Goal: Task Accomplishment & Management: Manage account settings

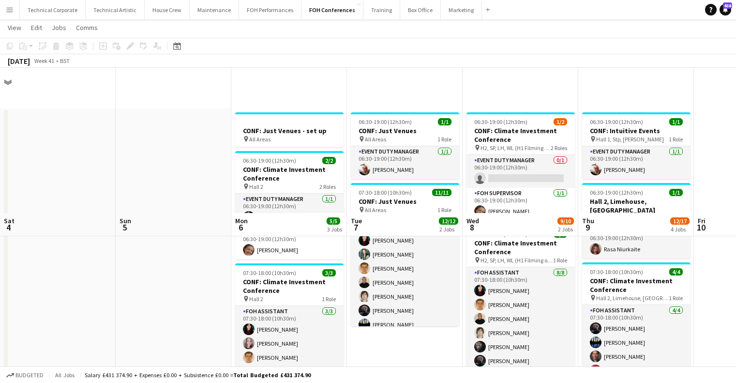
scroll to position [145, 0]
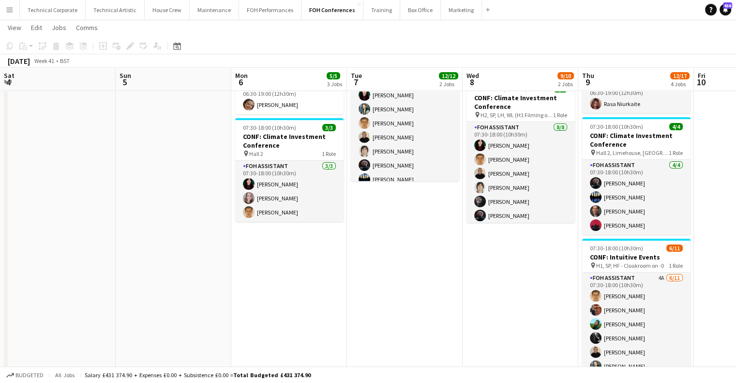
click at [267, 243] on app-calendar-viewport "Sat 4 Sun 5 Mon 6 5/5 3 Jobs Tue 7 12/12 2 Jobs Wed 8 9/10 2 Jobs Thu 9 12/17 4…" at bounding box center [368, 245] width 736 height 705
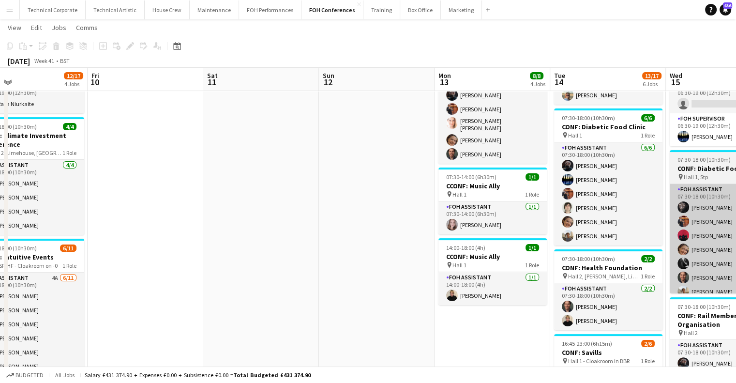
drag, startPoint x: 475, startPoint y: 225, endPoint x: 405, endPoint y: 222, distance: 70.2
click at [268, 244] on app-calendar-viewport "Tue 7 12/12 2 Jobs Wed 8 9/10 2 Jobs Thu 9 12/17 4 Jobs Fri 10 Sat 11 Sun 12 Mo…" at bounding box center [368, 245] width 736 height 705
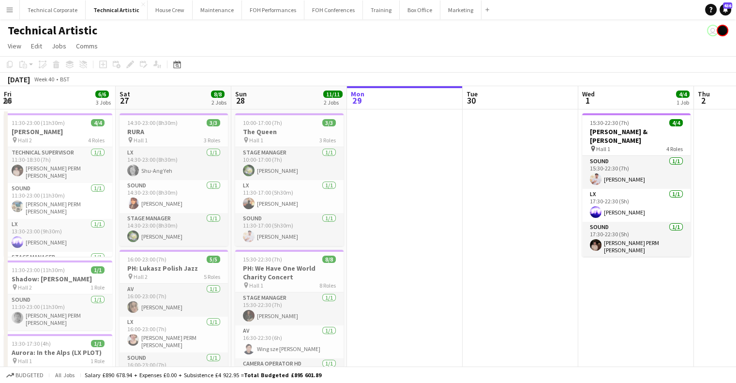
scroll to position [0, 399]
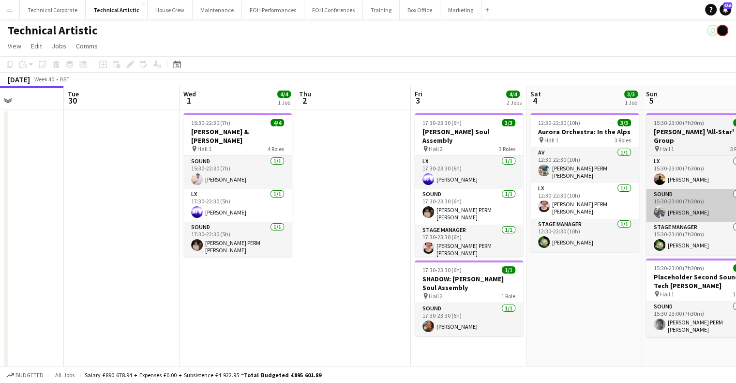
drag, startPoint x: 606, startPoint y: 201, endPoint x: 317, endPoint y: 196, distance: 288.5
click at [290, 202] on app-calendar-viewport "Fri 26 6/6 3 Jobs Sat 27 8/8 2 Jobs Sun 28 11/11 2 Jobs Mon 29 Tue 30 Wed 1 4/4…" at bounding box center [368, 327] width 736 height 482
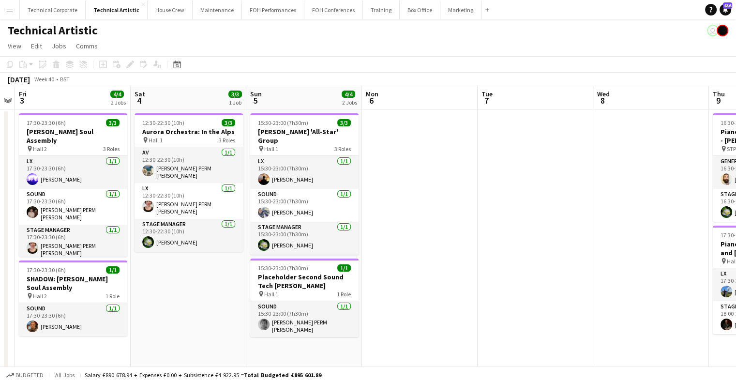
drag, startPoint x: 334, startPoint y: 211, endPoint x: 331, endPoint y: 205, distance: 7.1
click at [329, 211] on app-calendar-viewport "Tue 30 Wed 1 4/4 1 Job Thu 2 Fri 3 4/4 2 Jobs Sat 4 3/3 1 Job Sun 5 4/4 2 Jobs …" at bounding box center [368, 327] width 736 height 482
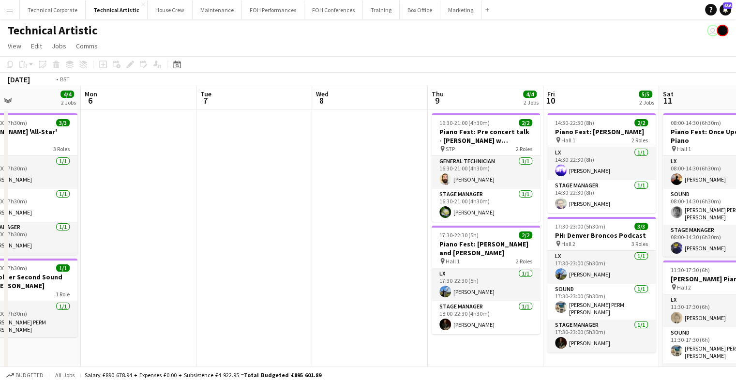
click at [302, 224] on app-calendar-viewport "Thu 2 Fri 3 4/4 2 Jobs Sat 4 3/3 1 Job Sun 5 4/4 2 Jobs Mon 6 Tue 7 Wed 8 Thu 9…" at bounding box center [368, 327] width 736 height 482
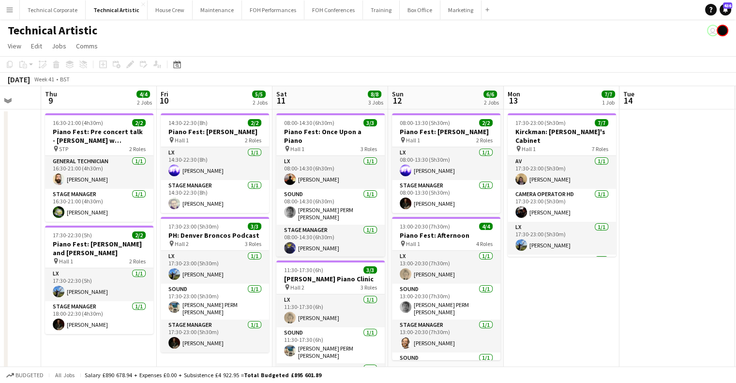
drag, startPoint x: 521, startPoint y: 213, endPoint x: 269, endPoint y: 252, distance: 255.1
click at [269, 252] on app-calendar-viewport "Sun 5 4/4 2 Jobs Mon 6 Tue 7 Wed 8 Thu 9 4/4 2 Jobs Fri 10 5/5 2 Jobs Sat 11 8/…" at bounding box center [368, 327] width 736 height 482
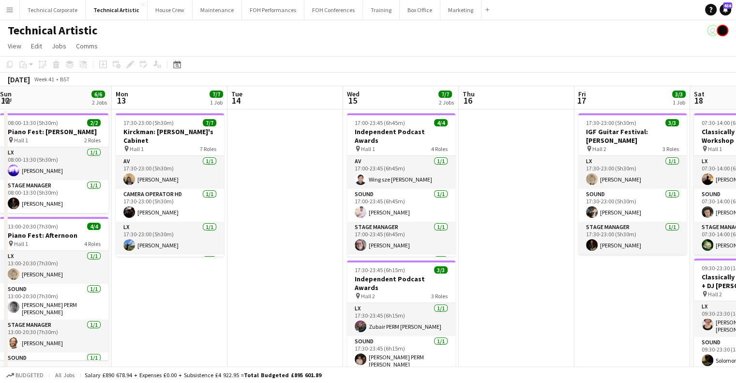
drag, startPoint x: 217, startPoint y: 273, endPoint x: 226, endPoint y: 271, distance: 9.9
click at [213, 273] on app-calendar-viewport "Thu 9 4/4 2 Jobs Fri 10 5/5 2 Jobs Sat 11 8/8 3 Jobs Sun 12 6/6 2 Jobs Mon 13 7…" at bounding box center [368, 327] width 736 height 482
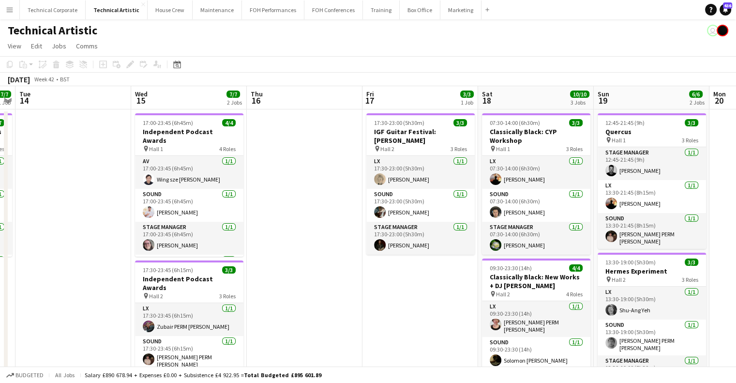
drag, startPoint x: 383, startPoint y: 274, endPoint x: 392, endPoint y: 273, distance: 8.3
click at [379, 275] on app-calendar-viewport "Sat 11 8/8 3 Jobs Sun 12 6/6 2 Jobs Mon 13 7/7 1 Job Tue 14 Wed 15 7/7 2 Jobs T…" at bounding box center [368, 327] width 736 height 482
drag, startPoint x: 548, startPoint y: 259, endPoint x: 456, endPoint y: 260, distance: 92.0
click at [322, 276] on app-calendar-viewport "Sat 11 8/8 3 Jobs Sun 12 6/6 2 Jobs Mon 13 7/7 1 Job Tue 14 Wed 15 7/7 2 Jobs T…" at bounding box center [368, 327] width 736 height 482
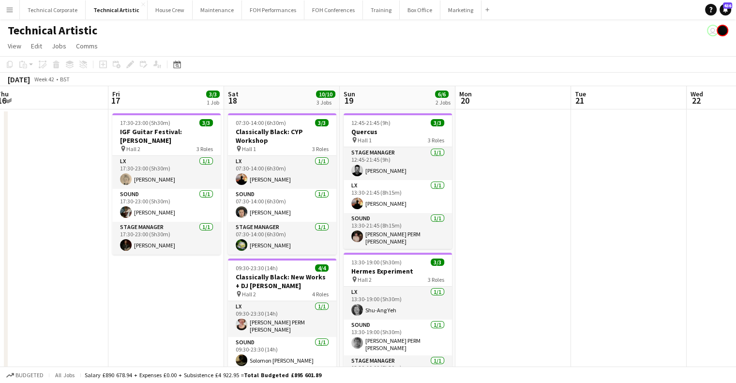
drag, startPoint x: 499, startPoint y: 273, endPoint x: 544, endPoint y: 242, distance: 54.6
click at [281, 278] on app-calendar-viewport "Mon 13 7/7 1 Job Tue 14 Wed 15 7/7 2 Jobs Thu 16 Fri 17 3/3 1 Job Sat 18 10/10 …" at bounding box center [368, 327] width 736 height 482
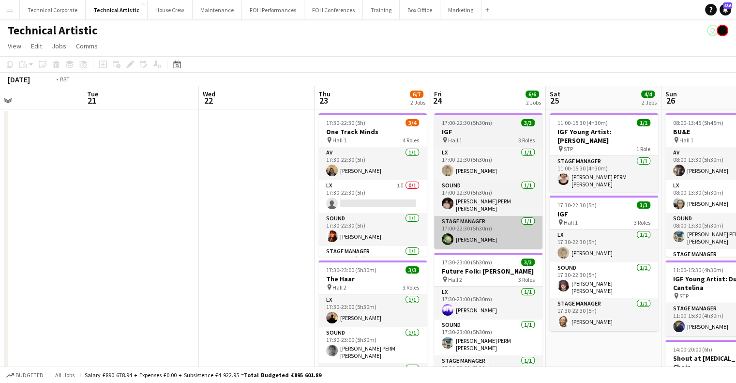
drag, startPoint x: 544, startPoint y: 242, endPoint x: 484, endPoint y: 241, distance: 60.5
click at [299, 267] on app-calendar-viewport "Fri 17 3/3 1 Job Sat 18 10/10 3 Jobs Sun 19 6/6 2 Jobs Mon 20 Tue 21 Wed 22 Thu…" at bounding box center [368, 363] width 736 height 554
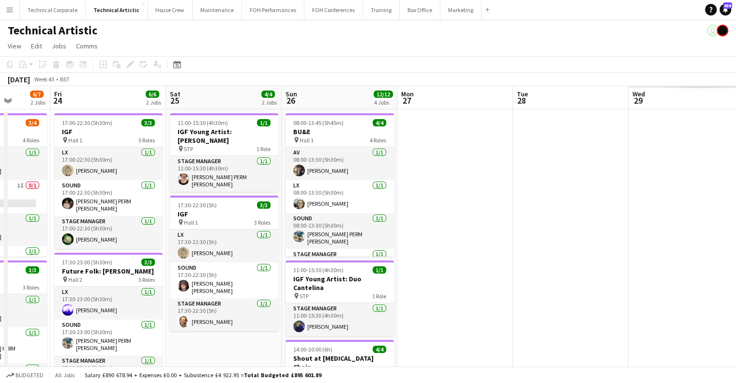
drag, startPoint x: 320, startPoint y: 262, endPoint x: 476, endPoint y: 251, distance: 156.7
click at [282, 260] on app-calendar-viewport "Mon 20 Tue 21 Wed 22 Thu 23 6/7 2 Jobs Fri 24 6/6 2 Jobs Sat 25 4/4 2 Jobs Sun …" at bounding box center [368, 363] width 736 height 554
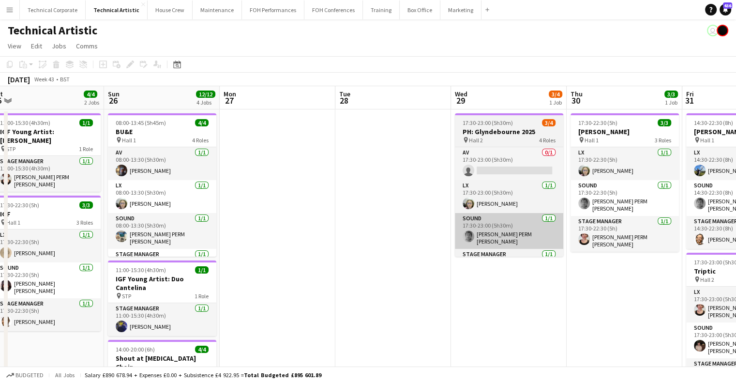
drag, startPoint x: 476, startPoint y: 251, endPoint x: 468, endPoint y: 235, distance: 18.0
click at [296, 253] on app-calendar-viewport "Wed 22 Thu 23 6/7 2 Jobs Fri 24 6/6 2 Jobs Sat 25 4/4 2 Jobs Sun 26 12/12 4 Job…" at bounding box center [368, 363] width 736 height 554
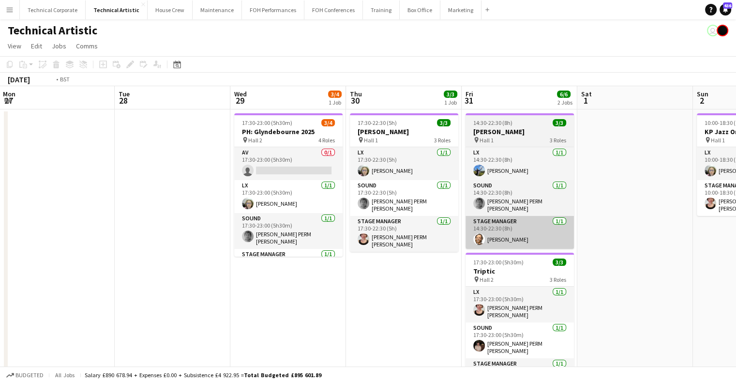
drag, startPoint x: 250, startPoint y: 255, endPoint x: 451, endPoint y: 235, distance: 202.3
click at [204, 255] on app-calendar-viewport "Fri 24 6/6 2 Jobs Sat 25 4/4 2 Jobs Sun 26 12/12 4 Jobs Mon 27 Tue 28 Wed 29 3/…" at bounding box center [368, 363] width 736 height 554
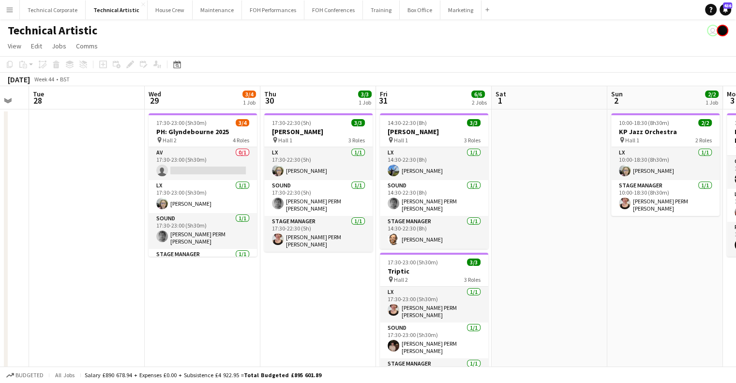
drag, startPoint x: 365, startPoint y: 251, endPoint x: 324, endPoint y: 250, distance: 41.6
click at [242, 263] on app-calendar-viewport "Sat 25 4/4 2 Jobs Sun 26 12/12 4 Jobs Mon 27 Tue 28 Wed 29 3/4 1 Job Thu 30 3/3…" at bounding box center [368, 363] width 736 height 554
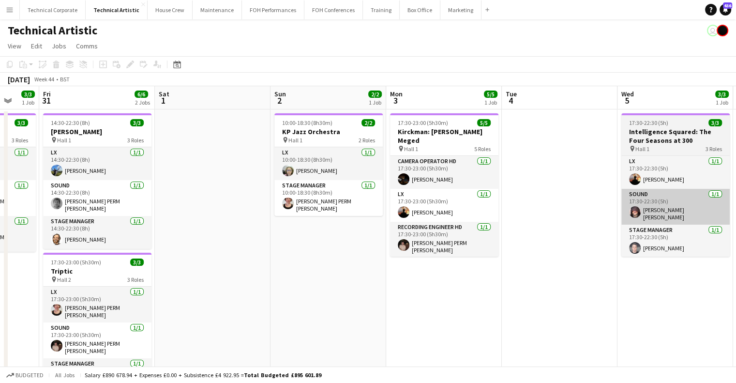
drag, startPoint x: 439, startPoint y: 247, endPoint x: 562, endPoint y: 221, distance: 126.0
click at [291, 250] on app-calendar-viewport "Mon 27 Tue 28 Wed 29 3/4 1 Job Thu 30 3/3 1 Job Fri 31 6/6 2 Jobs Sat 1 Sun 2 2…" at bounding box center [368, 363] width 736 height 554
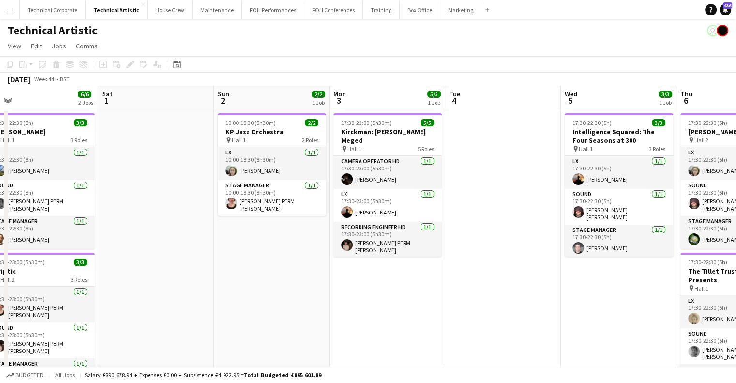
drag, startPoint x: 453, startPoint y: 240, endPoint x: 383, endPoint y: 241, distance: 70.2
click at [375, 243] on app-calendar-viewport "Wed 29 3/4 1 Job Thu 30 3/3 1 Job Fri 31 6/6 2 Jobs Sat 1 Sun 2 2/2 1 Job Mon 3…" at bounding box center [368, 363] width 736 height 554
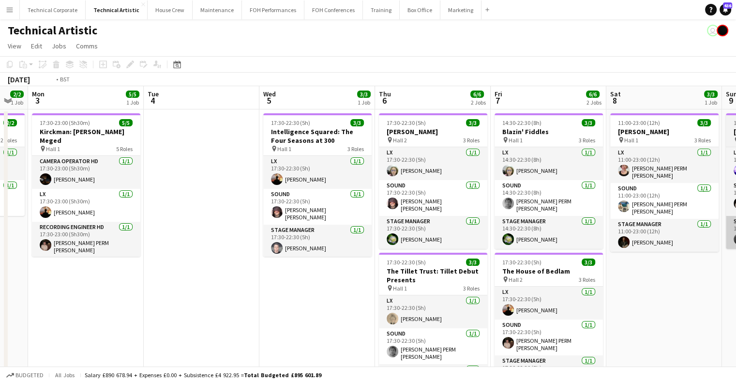
drag, startPoint x: 508, startPoint y: 242, endPoint x: 599, endPoint y: 219, distance: 94.4
click at [318, 241] on app-calendar-viewport "Fri 31 6/6 2 Jobs Sat 1 Sun 2 2/2 1 Job Mon 3 5/5 1 Job Tue 4 Wed 5 3/3 1 Job T…" at bounding box center [368, 363] width 736 height 554
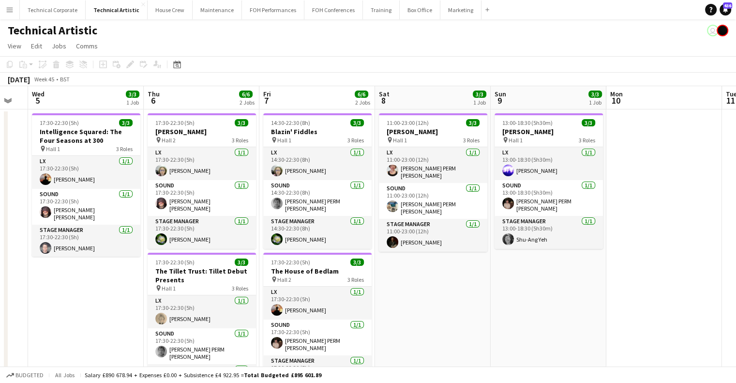
drag, startPoint x: 573, startPoint y: 230, endPoint x: 387, endPoint y: 234, distance: 185.9
click at [386, 234] on app-calendar-viewport "Sun 2 2/2 1 Job Mon 3 5/5 1 Job Tue 4 Wed 5 3/3 1 Job Thu 6 6/6 2 Jobs Fri 7 6/…" at bounding box center [368, 363] width 736 height 554
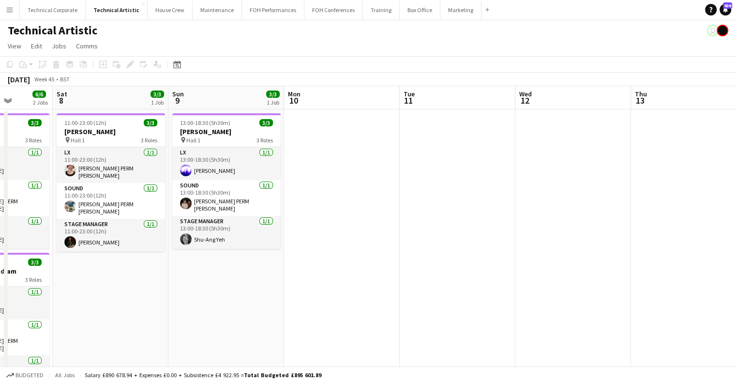
drag, startPoint x: 511, startPoint y: 233, endPoint x: 488, endPoint y: 214, distance: 29.2
click at [277, 234] on app-calendar-viewport "Tue 4 Wed 5 3/3 1 Job Thu 6 6/6 2 Jobs Fri 7 6/6 2 Jobs Sat 8 3/3 1 Job Sun 9 3…" at bounding box center [368, 363] width 736 height 554
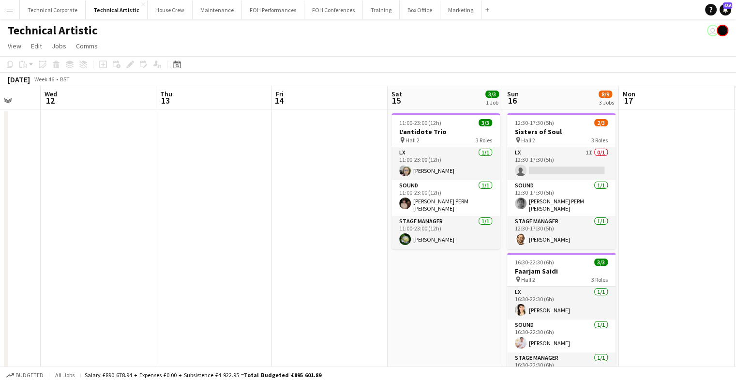
drag, startPoint x: 388, startPoint y: 237, endPoint x: 281, endPoint y: 238, distance: 107.0
click at [281, 238] on app-calendar-viewport "Sat 8 3/3 1 Job Sun 9 3/3 1 Job Mon 10 Tue 11 Wed 12 Thu 13 Fri 14 Sat 15 3/3 1…" at bounding box center [368, 363] width 736 height 554
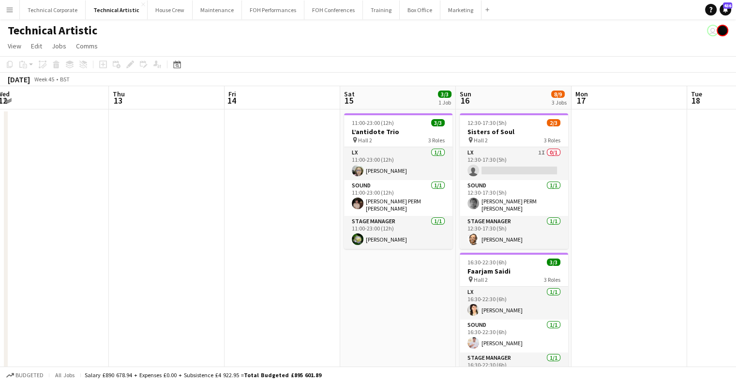
scroll to position [0, 425]
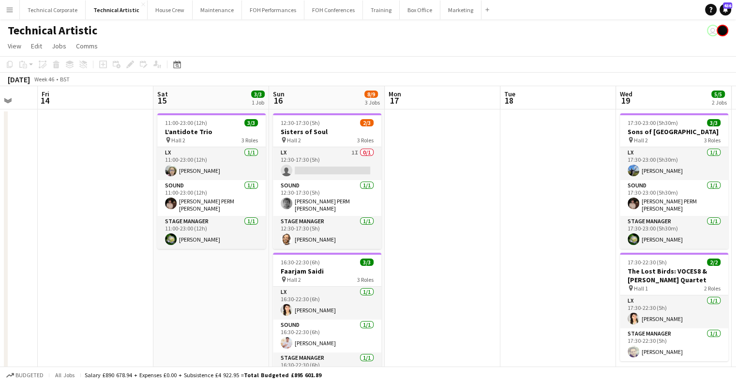
drag, startPoint x: 480, startPoint y: 232, endPoint x: 321, endPoint y: 236, distance: 158.8
click at [321, 236] on app-calendar-viewport "Mon 10 Tue 11 Wed 12 Thu 13 Fri 14 Sat 15 3/3 1 Job Sun 16 8/9 3 Jobs Mon 17 Tu…" at bounding box center [368, 363] width 736 height 554
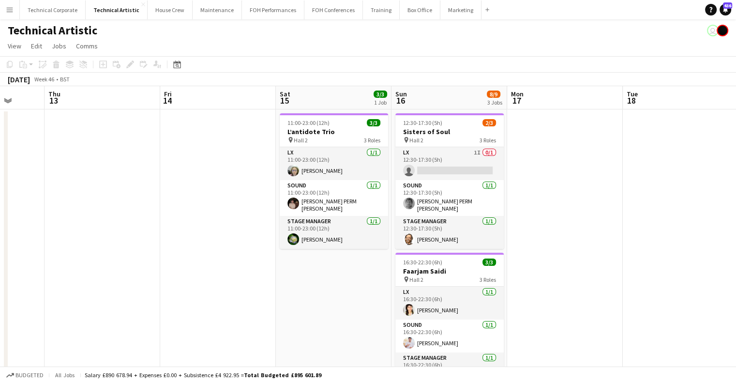
scroll to position [0, 299]
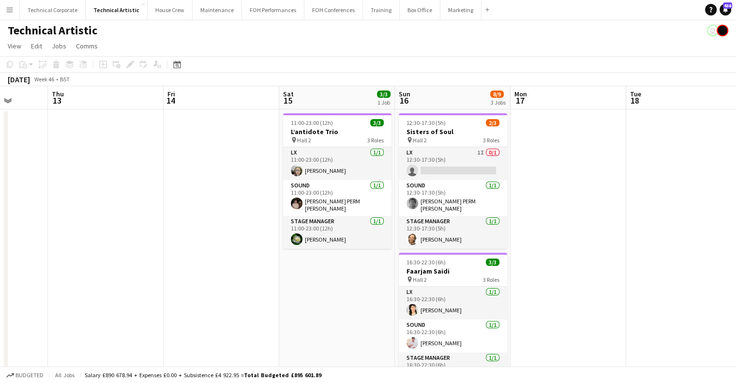
drag, startPoint x: 424, startPoint y: 273, endPoint x: 531, endPoint y: 269, distance: 107.5
click at [531, 269] on app-calendar-viewport "Mon 10 Tue 11 Wed 12 Thu 13 Fri 14 Sat 15 3/3 1 Job Sun 16 8/9 3 Jobs Mon 17 Tu…" at bounding box center [368, 363] width 736 height 554
click at [475, 170] on app-card-role "LX 1I 0/1 12:30-17:30 (5h) single-neutral-actions" at bounding box center [453, 163] width 108 height 33
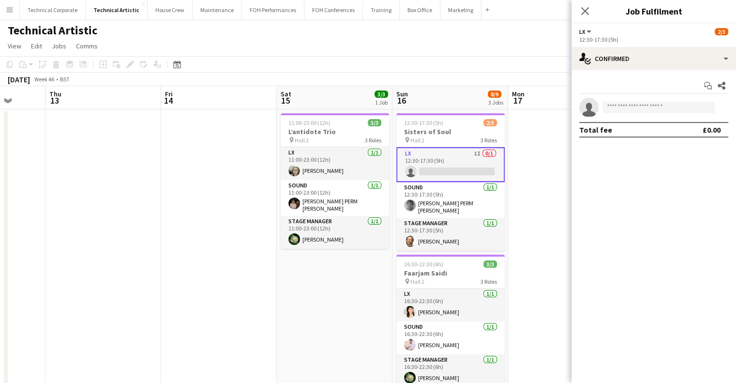
click at [598, 73] on div "Start chat Share single-neutral-actions Total fee £0.00" at bounding box center [654, 107] width 165 height 75
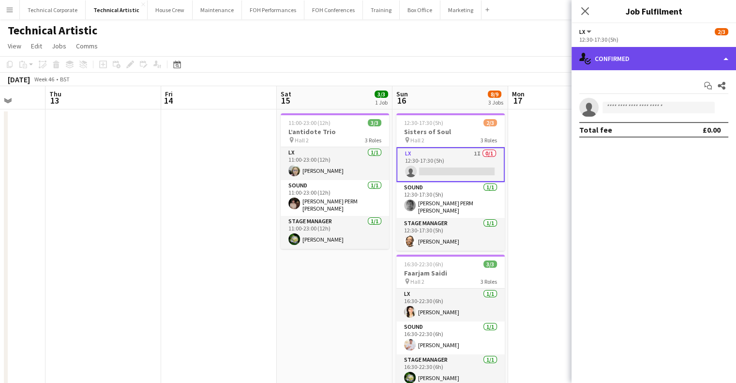
drag, startPoint x: 620, startPoint y: 56, endPoint x: 627, endPoint y: 56, distance: 6.8
click at [621, 56] on div "single-neutral-actions-check-2 Confirmed" at bounding box center [654, 58] width 165 height 23
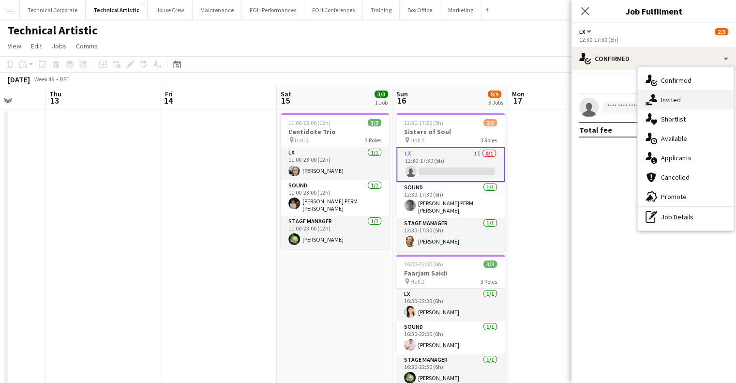
click at [680, 102] on span "Invited" at bounding box center [671, 99] width 20 height 9
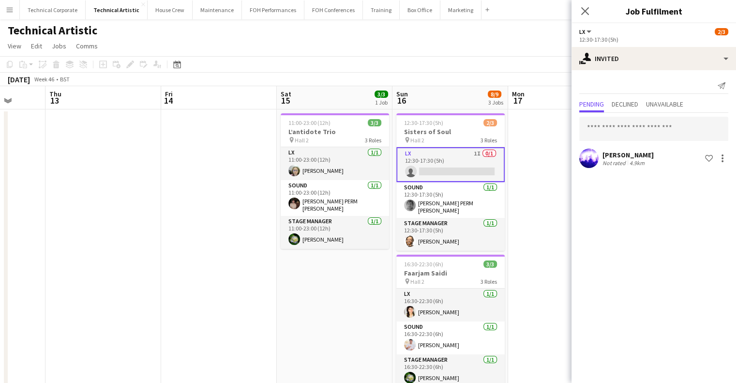
click at [546, 238] on app-date-cell at bounding box center [566, 374] width 116 height 531
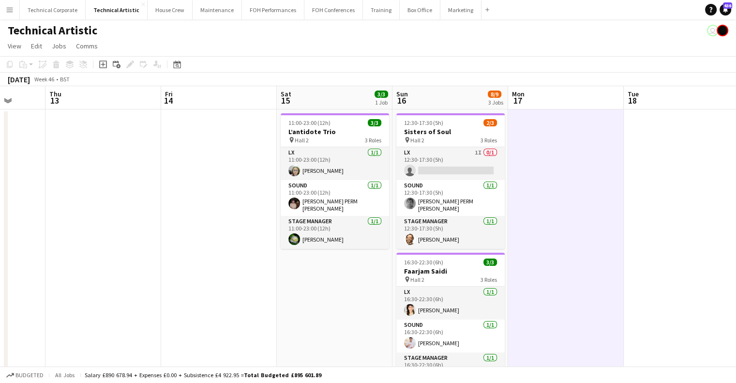
drag, startPoint x: 546, startPoint y: 238, endPoint x: 309, endPoint y: 300, distance: 244.6
click at [532, 244] on app-calendar-viewport "Mon 10 Tue 11 Wed 12 Thu 13 Fri 14 Sat 15 3/3 1 Job Sun 16 8/9 3 Jobs Mon 17 Tu…" at bounding box center [368, 363] width 736 height 554
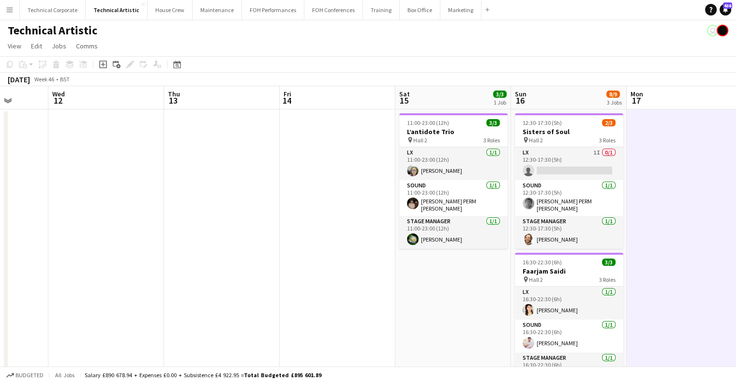
drag, startPoint x: 360, startPoint y: 294, endPoint x: 202, endPoint y: 284, distance: 158.5
click at [599, 294] on app-calendar-viewport "Mon 10 Tue 11 Wed 12 Thu 13 Fri 14 Sat 15 3/3 1 Job Sun 16 8/9 3 Jobs Mon 17 Tu…" at bounding box center [368, 363] width 736 height 554
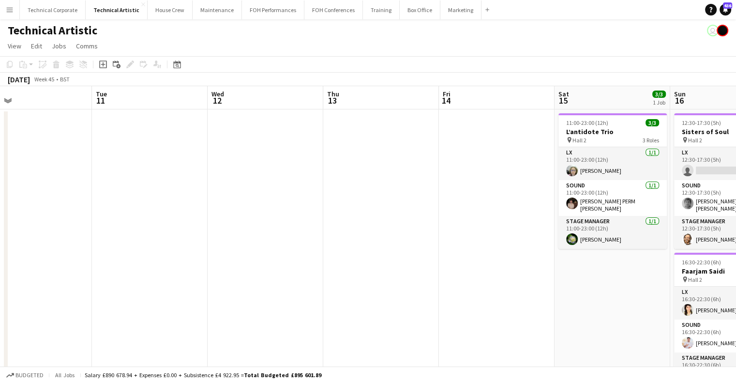
drag, startPoint x: 273, startPoint y: 286, endPoint x: 655, endPoint y: 290, distance: 381.9
click at [701, 286] on app-calendar-viewport "Sat 8 3/3 1 Job Sun 9 3/3 1 Job Mon 10 Tue 11 Wed 12 Thu 13 Fri 14 Sat 15 3/3 1…" at bounding box center [368, 363] width 736 height 554
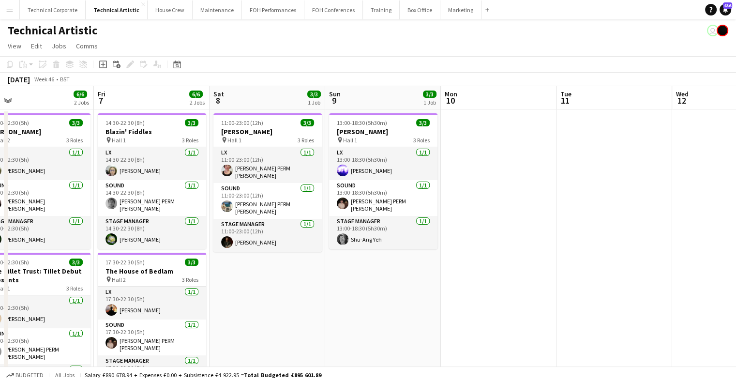
drag, startPoint x: 287, startPoint y: 278, endPoint x: 275, endPoint y: 290, distance: 16.4
click at [654, 286] on app-calendar-viewport "Tue 4 Wed 5 3/3 1 Job Thu 6 6/6 2 Jobs Fri 7 6/6 2 Jobs Sat 8 3/3 1 Job Sun 9 3…" at bounding box center [368, 363] width 736 height 554
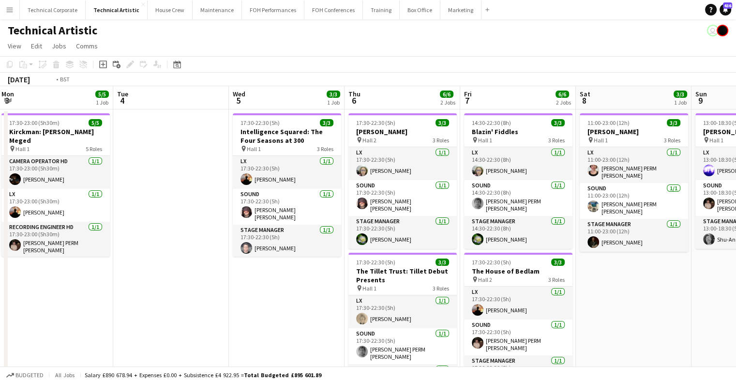
drag, startPoint x: 172, startPoint y: 286, endPoint x: 304, endPoint y: 273, distance: 132.2
click at [637, 291] on app-calendar-viewport "Sat 1 Sun 2 2/2 1 Job Mon 3 5/5 1 Job Tue 4 Wed 5 3/3 1 Job Thu 6 6/6 2 Jobs Fr…" at bounding box center [368, 363] width 736 height 554
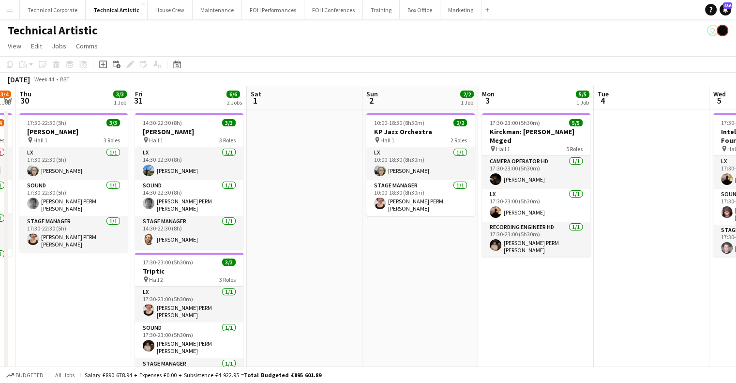
click at [670, 288] on app-calendar-viewport "Tue 28 Wed 29 3/4 1 Job Thu 30 3/3 1 Job Fri 31 6/6 2 Jobs Sat 1 Sun 2 2/2 1 Jo…" at bounding box center [368, 363] width 736 height 554
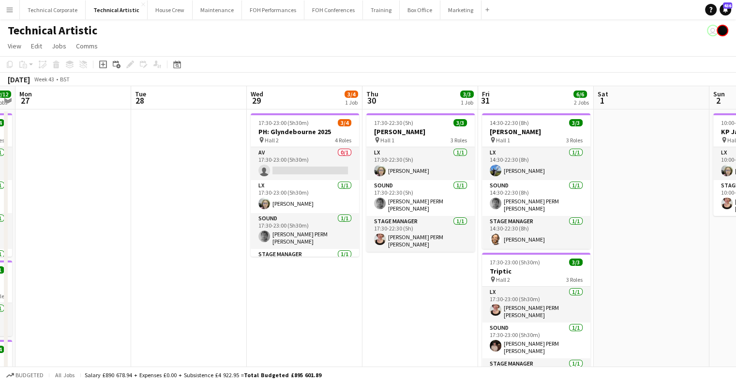
drag, startPoint x: 441, startPoint y: 288, endPoint x: 484, endPoint y: 303, distance: 45.0
click at [710, 298] on app-calendar-viewport "Sat 25 4/4 2 Jobs Sun 26 12/12 4 Jobs Mon 27 Tue 28 Wed 29 3/4 1 Job Thu 30 3/3…" at bounding box center [368, 363] width 736 height 554
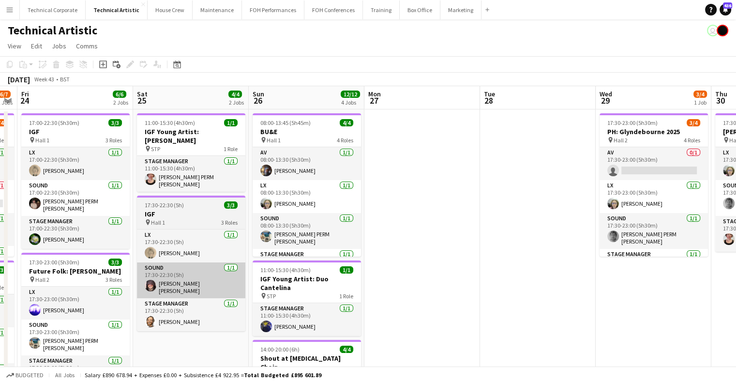
drag, startPoint x: 547, startPoint y: 286, endPoint x: 552, endPoint y: 286, distance: 5.3
click at [572, 286] on app-calendar-viewport "Wed 22 Thu 23 6/7 2 Jobs Fri 24 6/6 2 Jobs Sat 25 4/4 2 Jobs Sun 26 12/12 4 Job…" at bounding box center [368, 363] width 736 height 554
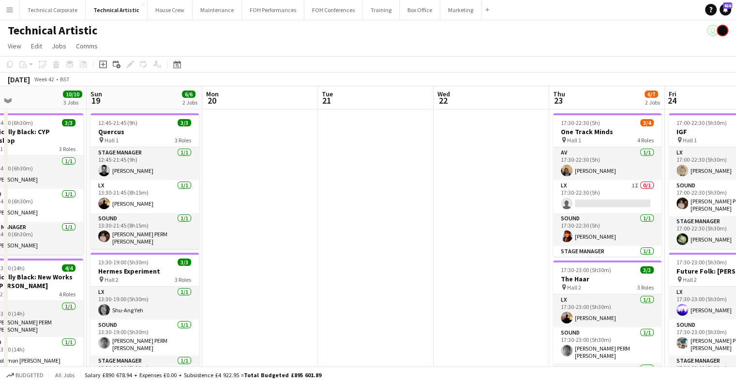
click at [603, 277] on app-calendar-viewport "Thu 16 Fri 17 3/3 1 Job Sat 18 10/10 3 Jobs Sun 19 6/6 2 Jobs Mon 20 Tue 21 Wed…" at bounding box center [368, 363] width 736 height 554
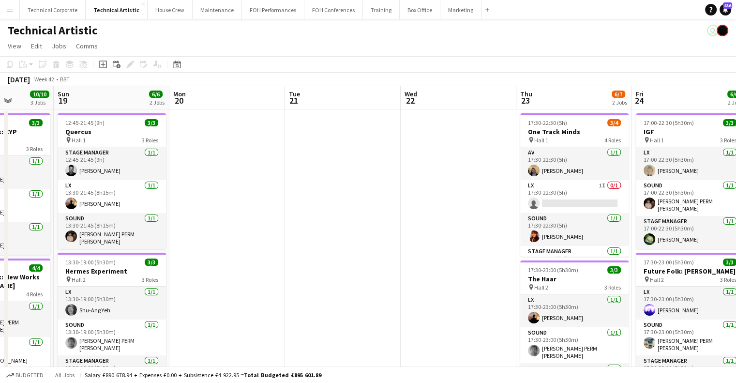
drag, startPoint x: 494, startPoint y: 260, endPoint x: 572, endPoint y: 261, distance: 77.9
click at [624, 260] on app-calendar-viewport "Thu 16 Fri 17 3/3 1 Job Sat 18 10/10 3 Jobs Sun 19 6/6 2 Jobs Mon 20 Tue 21 Wed…" at bounding box center [368, 363] width 736 height 554
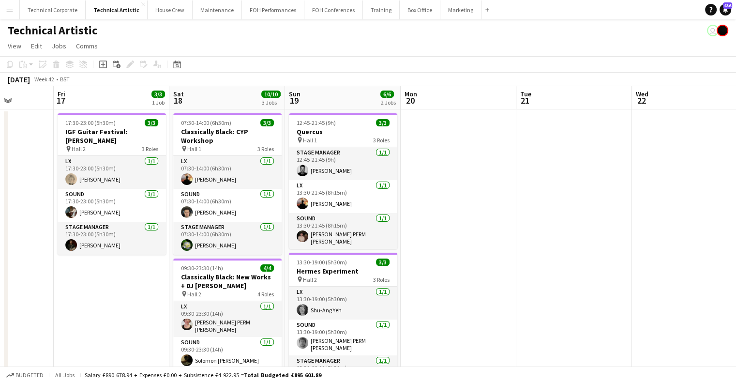
drag, startPoint x: 420, startPoint y: 262, endPoint x: 564, endPoint y: 263, distance: 144.2
click at [564, 263] on app-calendar-viewport "Tue 14 Wed 15 7/7 2 Jobs Thu 16 Fri 17 3/3 1 Job Sat 18 10/10 3 Jobs Sun 19 6/6…" at bounding box center [368, 363] width 736 height 554
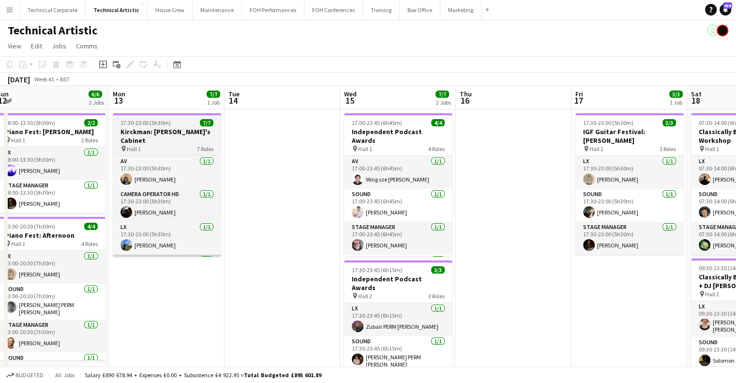
drag
click at [573, 257] on app-calendar-viewport "Fri 10 5/5 2 Jobs Sat 11 8/8 3 Jobs Sun 12 6/6 2 Jobs Mon 13 7/7 1 Job Tue 14 W…" at bounding box center [368, 363] width 736 height 554
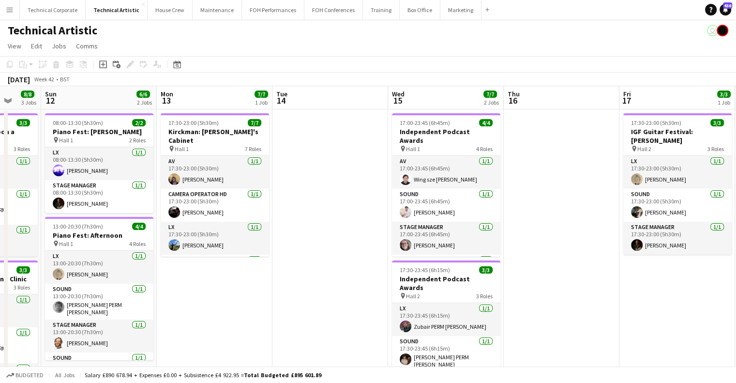
click at [503, 266] on app-calendar-viewport "Thu 9 4/4 2 Jobs Fri 10 5/5 2 Jobs Sat 11 8/8 3 Jobs Sun 12 6/6 2 Jobs Mon 13 7…" at bounding box center [368, 363] width 736 height 554
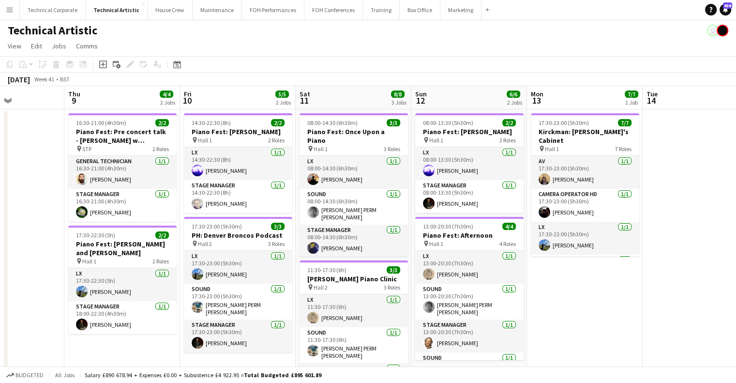
click at [461, 181] on app-calendar-viewport "Mon 6 Tue 7 Wed 8 Thu 9 4/4 2 Jobs Fri 10 5/5 2 Jobs Sat 11 8/8 3 Jobs Sun 12 6…" at bounding box center [368, 363] width 736 height 554
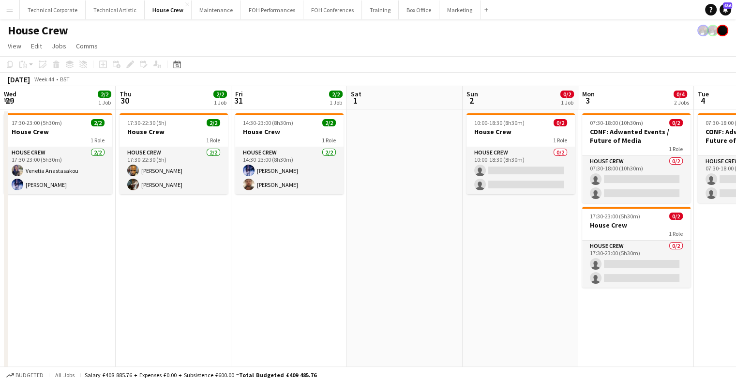
scroll to position [0, 268]
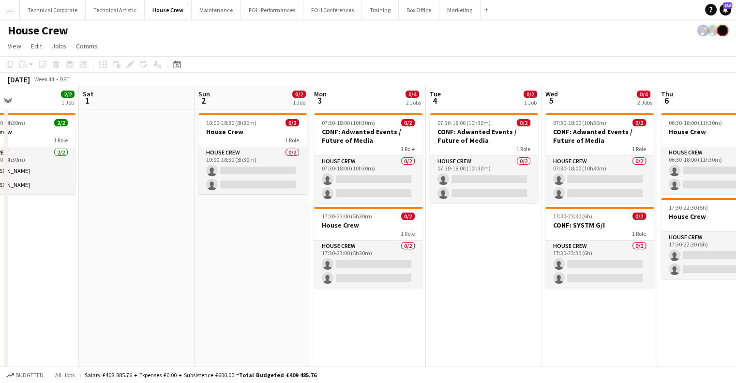
click at [236, 235] on app-date-cell "10:00-18:30 (8h30m) 0/2 House Crew 1 Role House Crew 0/2 10:00-18:30 (8h30m) si…" at bounding box center [253, 260] width 116 height 303
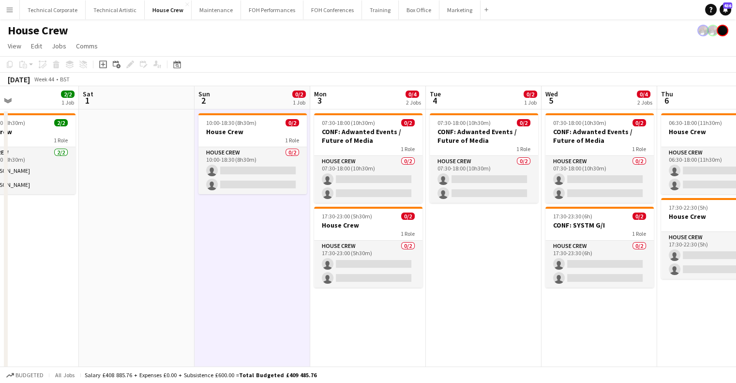
click at [236, 235] on app-date-cell "10:00-18:30 (8h30m) 0/2 House Crew 1 Role House Crew 0/2 10:00-18:30 (8h30m) si…" at bounding box center [253, 260] width 116 height 303
